Goal: Task Accomplishment & Management: Manage account settings

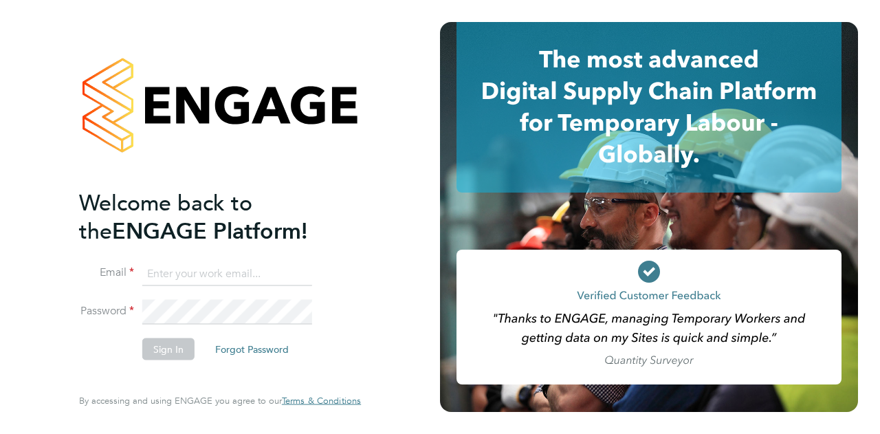
type input "[EMAIL_ADDRESS][DOMAIN_NAME]"
click at [166, 352] on button "Sign In" at bounding box center [168, 349] width 52 height 22
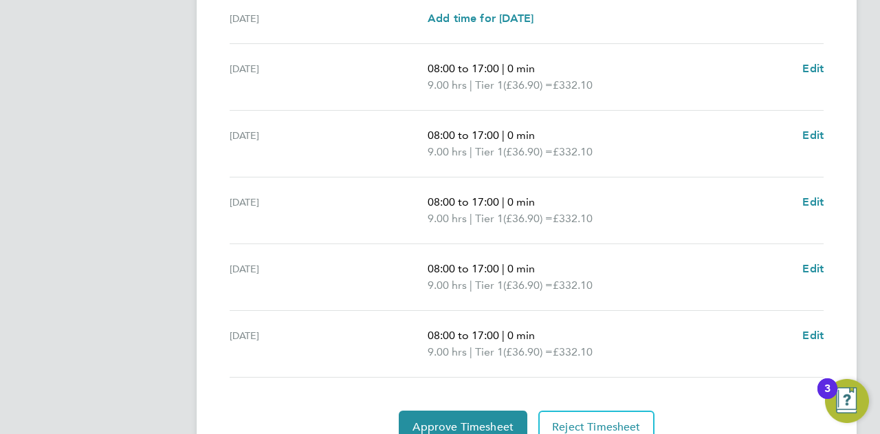
scroll to position [568, 0]
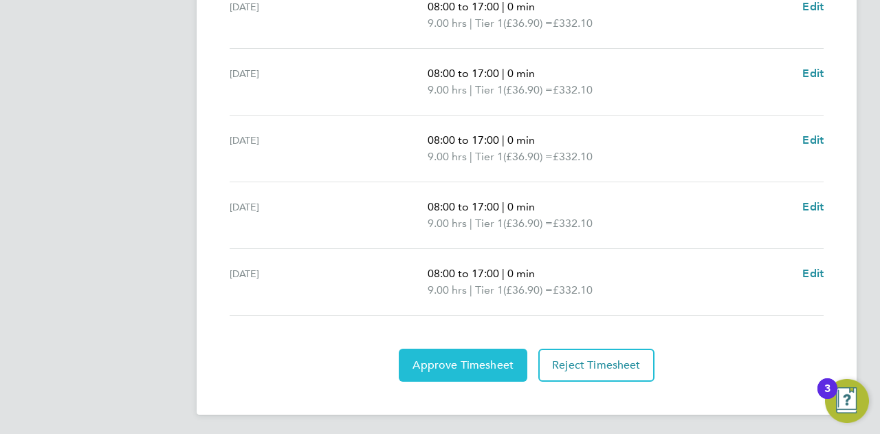
click at [486, 363] on span "Approve Timesheet" at bounding box center [463, 365] width 101 height 14
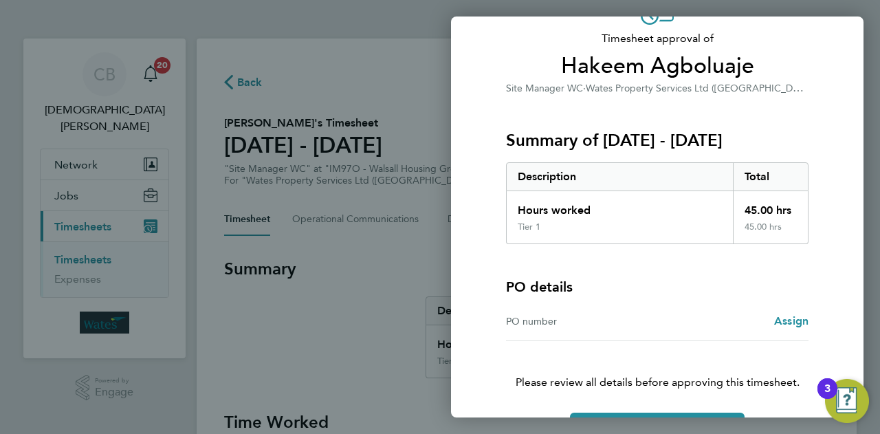
scroll to position [129, 0]
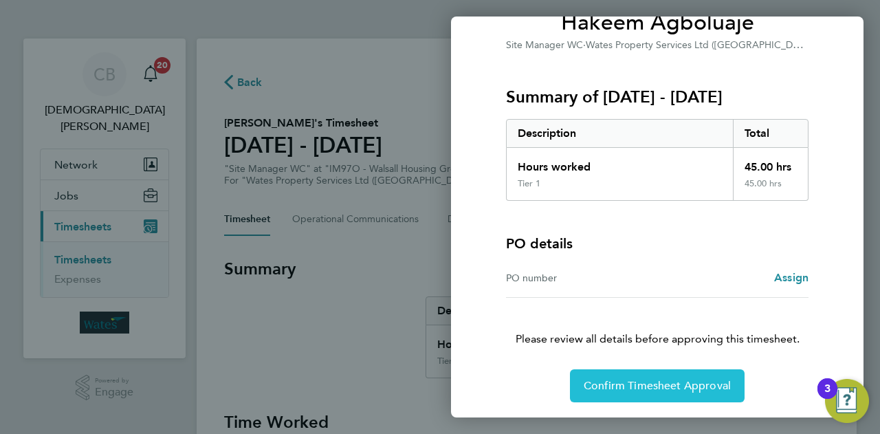
click at [614, 384] on span "Confirm Timesheet Approval" at bounding box center [657, 386] width 147 height 14
